Goal: Find specific page/section: Find specific page/section

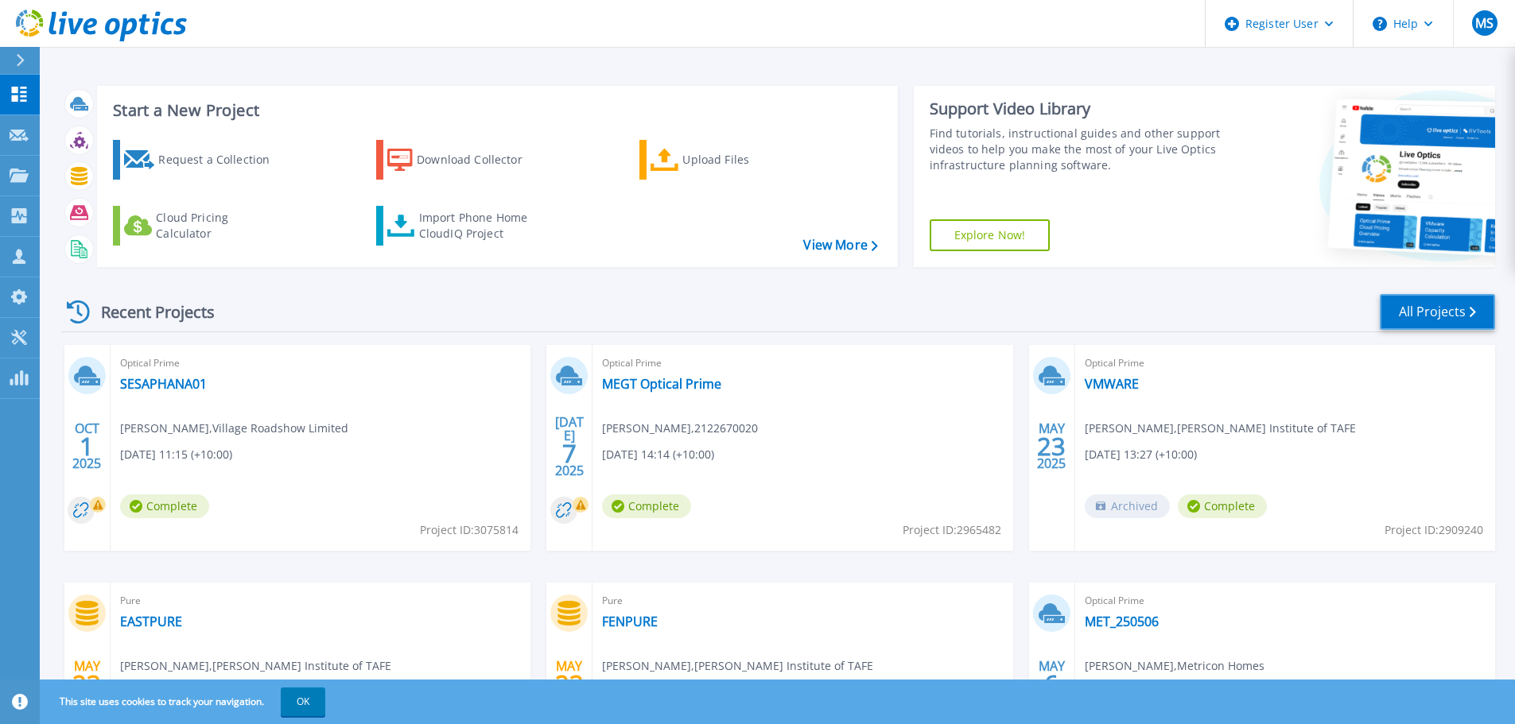
click at [1407, 310] on link "All Projects" at bounding box center [1437, 312] width 115 height 36
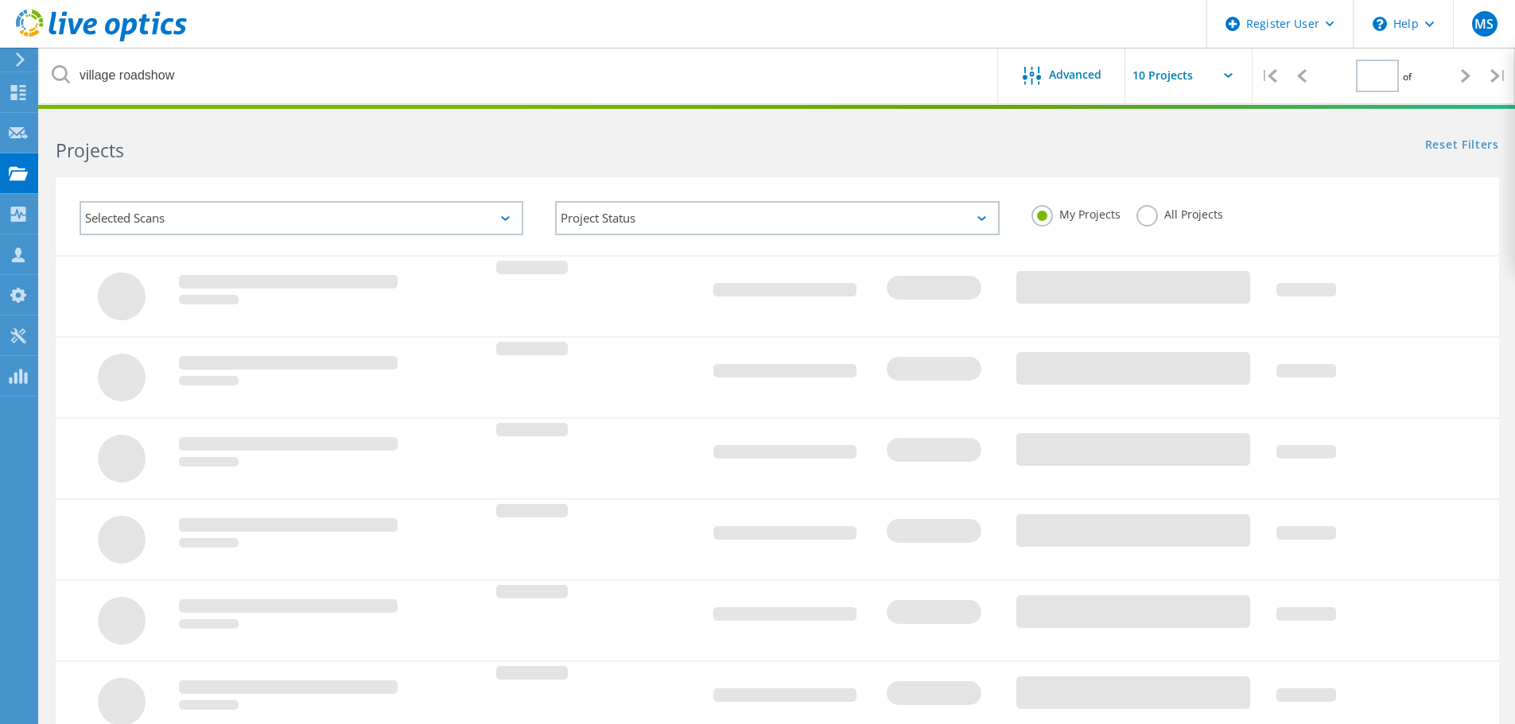
type input "1"
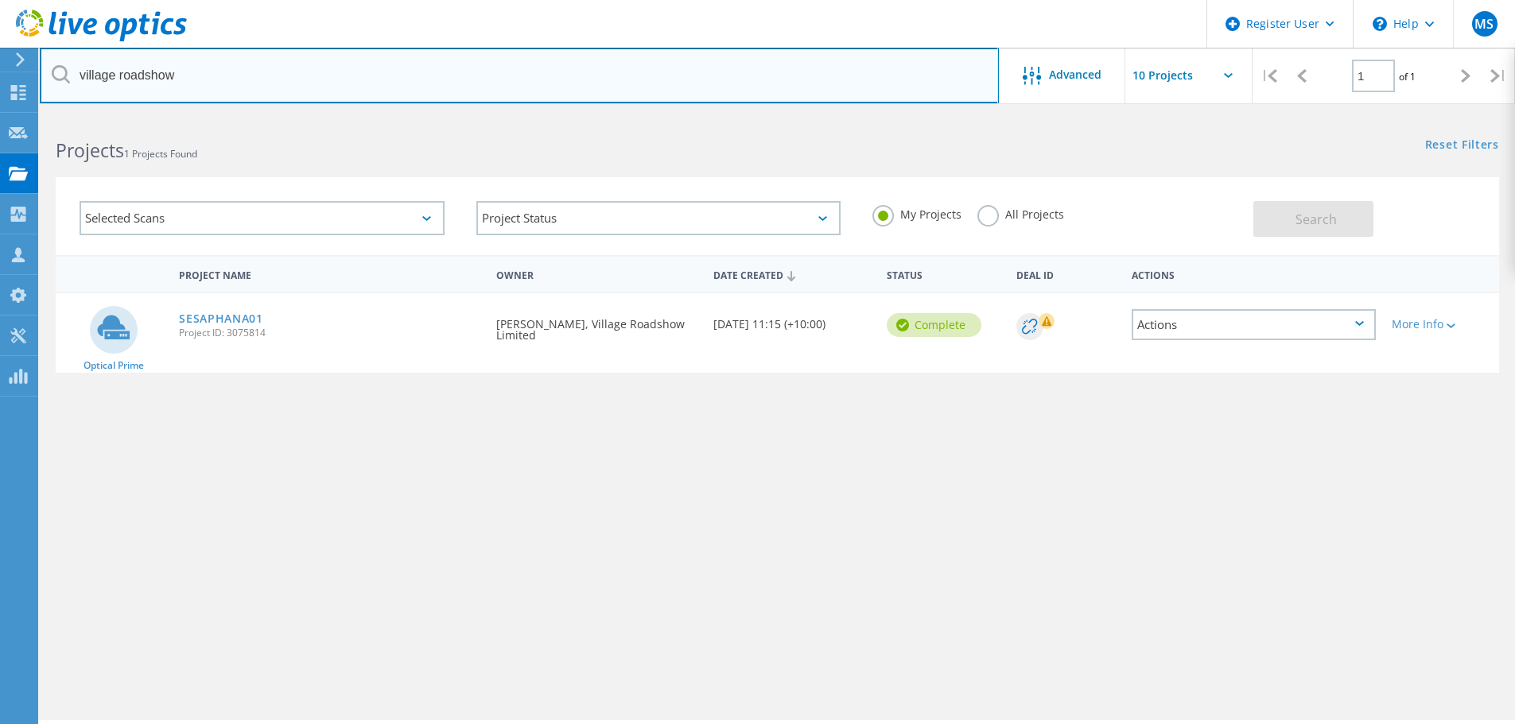
click at [136, 81] on input "village roadshow" at bounding box center [519, 76] width 959 height 56
type input "state library"
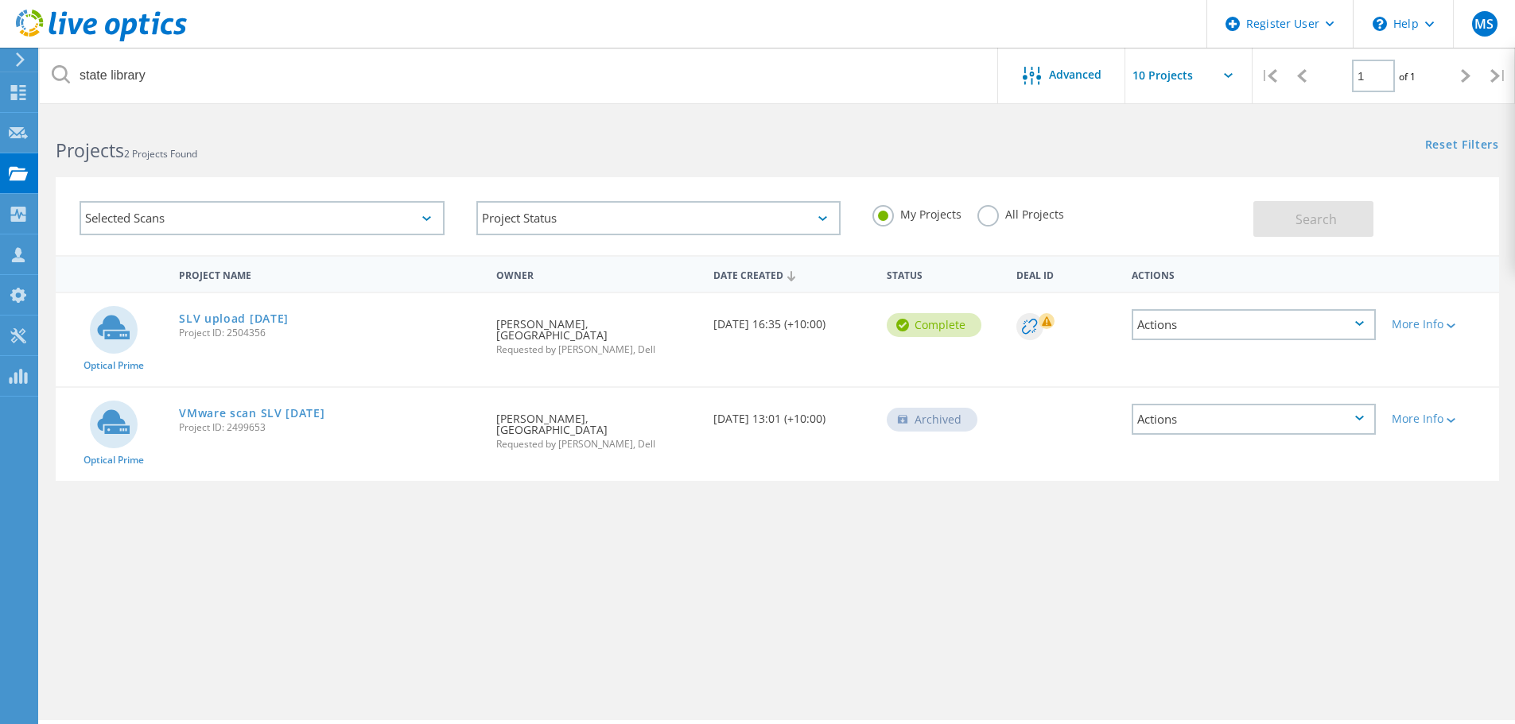
click at [988, 220] on label "All Projects" at bounding box center [1020, 212] width 87 height 15
click at [0, 0] on input "All Projects" at bounding box center [0, 0] width 0 height 0
click at [1351, 226] on button "Search" at bounding box center [1313, 219] width 120 height 36
